Goal: Transaction & Acquisition: Purchase product/service

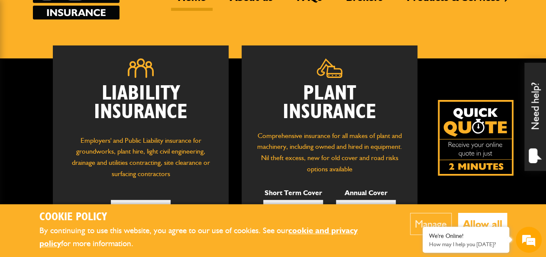
scroll to position [130, 0]
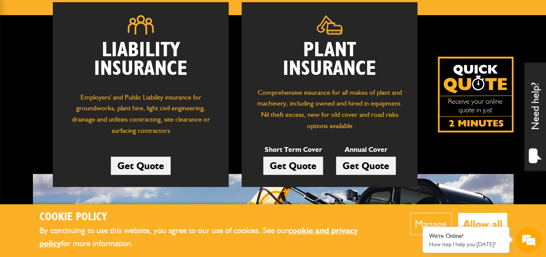
click at [314, 169] on link "Get Quote" at bounding box center [293, 166] width 60 height 18
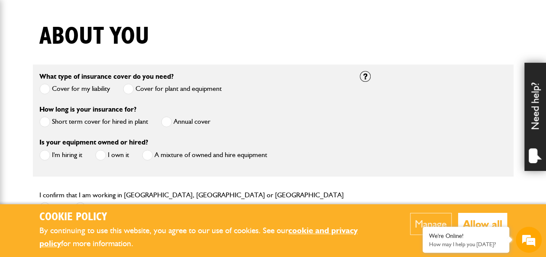
scroll to position [217, 0]
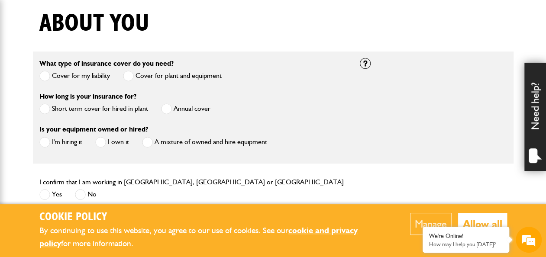
click at [42, 105] on span at bounding box center [44, 109] width 11 height 11
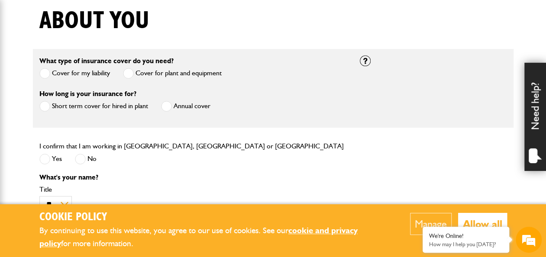
scroll to position [303, 0]
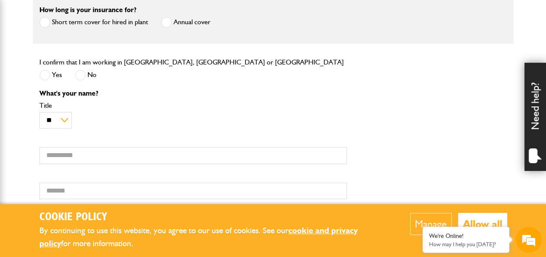
click at [46, 74] on span at bounding box center [44, 75] width 11 height 11
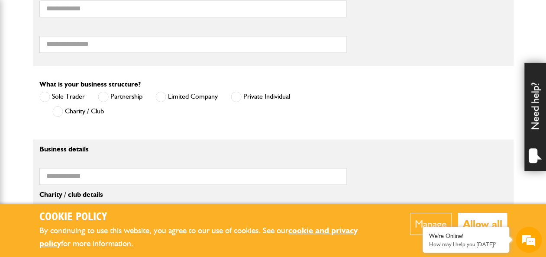
scroll to position [563, 0]
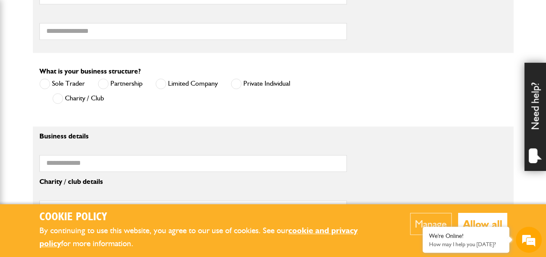
click at [59, 101] on span at bounding box center [57, 98] width 11 height 11
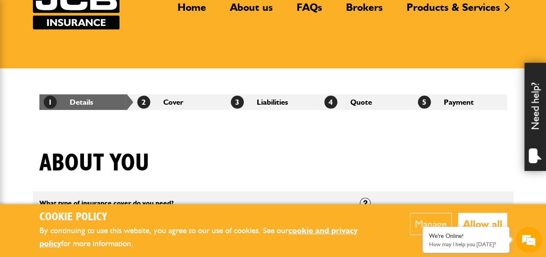
scroll to position [0, 0]
